Goal: Task Accomplishment & Management: Use online tool/utility

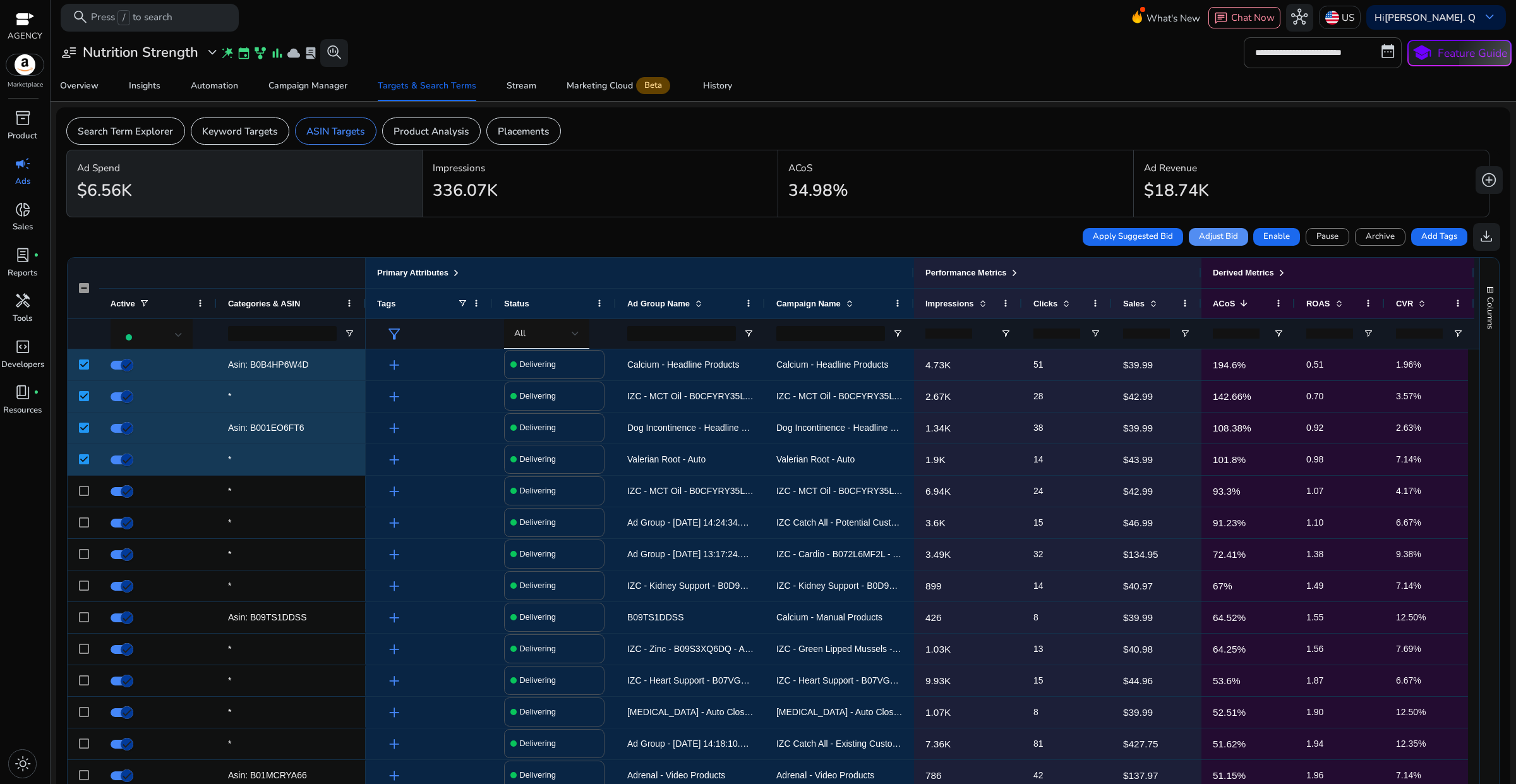
click at [1189, 228] on button "Adjust Bid" at bounding box center [1218, 237] width 60 height 18
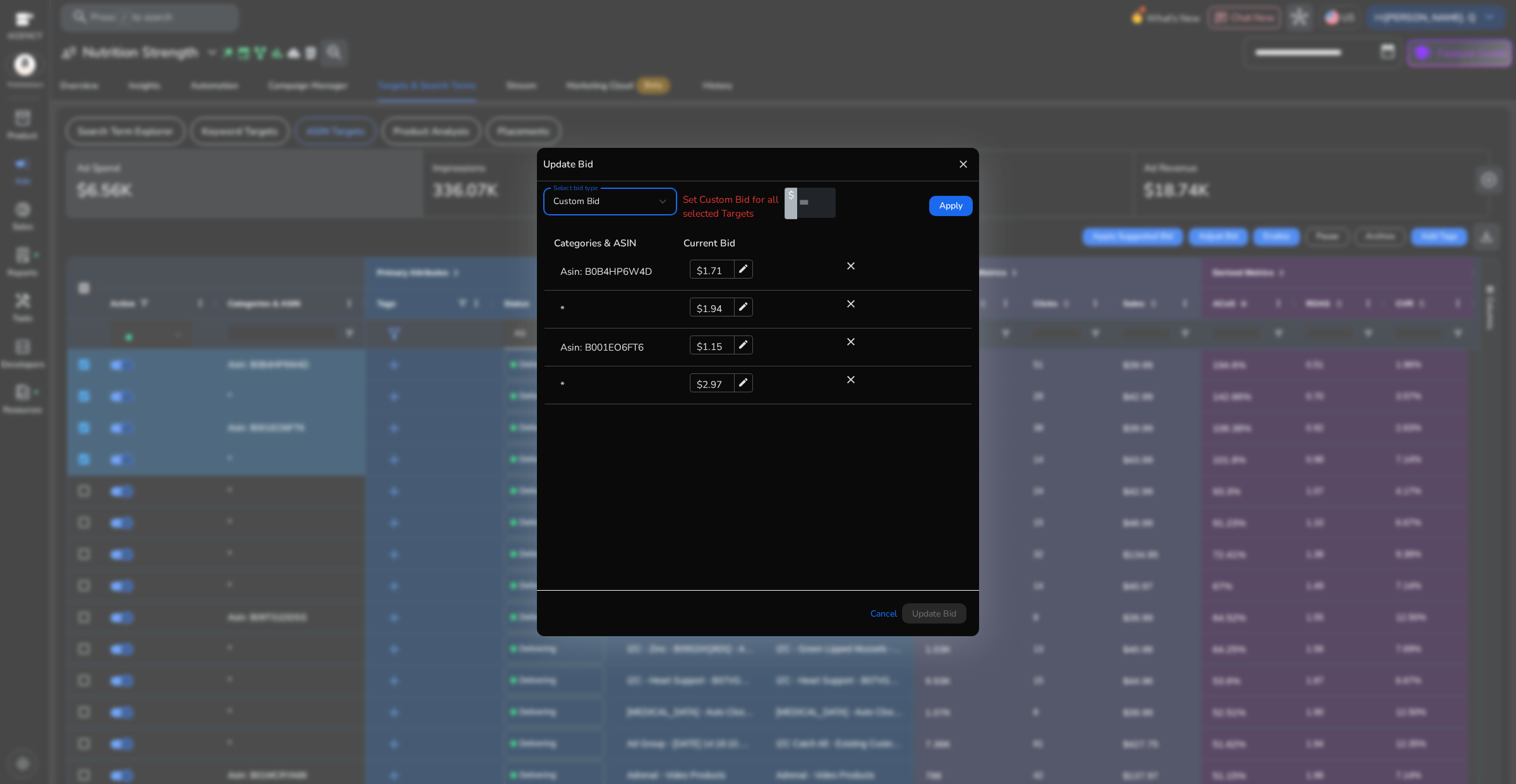
click at [964, 164] on mat-icon "close" at bounding box center [963, 164] width 12 height 20
